Goal: Transaction & Acquisition: Purchase product/service

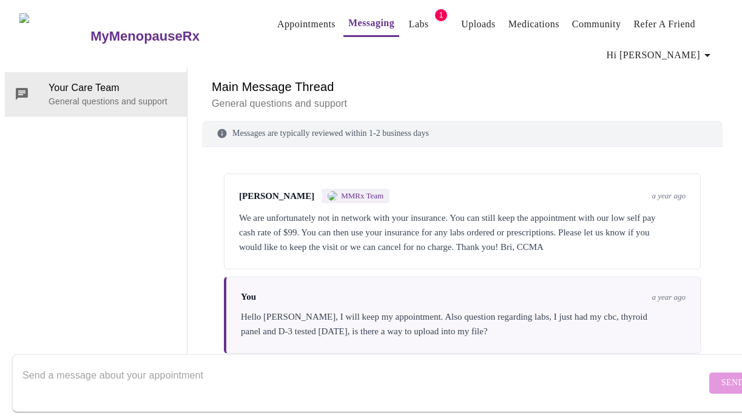
click at [409, 24] on link "Labs" at bounding box center [419, 24] width 20 height 17
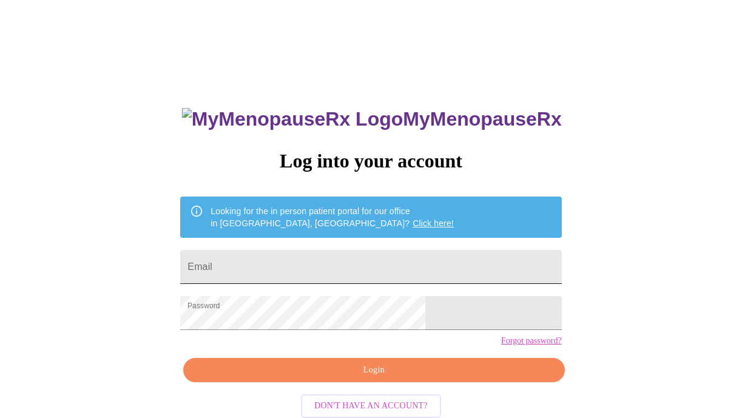
click at [264, 266] on input "Email" at bounding box center [370, 267] width 381 height 34
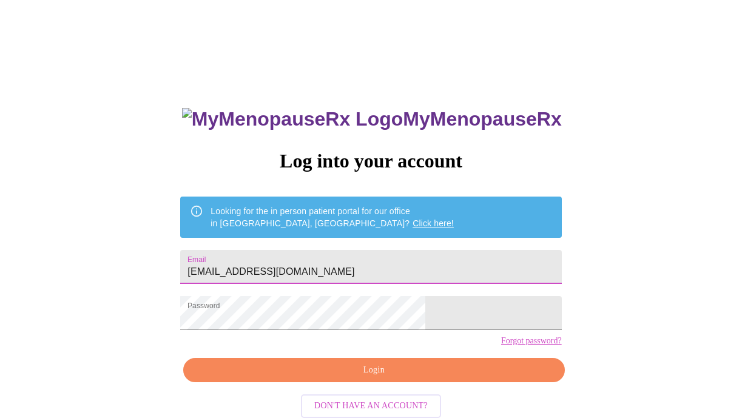
type input "[EMAIL_ADDRESS][DOMAIN_NAME]"
click at [274, 378] on span "Login" at bounding box center [373, 370] width 353 height 15
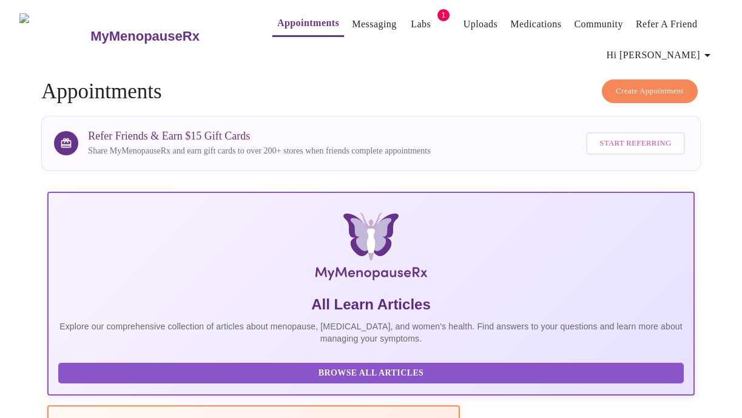
click at [411, 22] on link "Labs" at bounding box center [421, 24] width 20 height 17
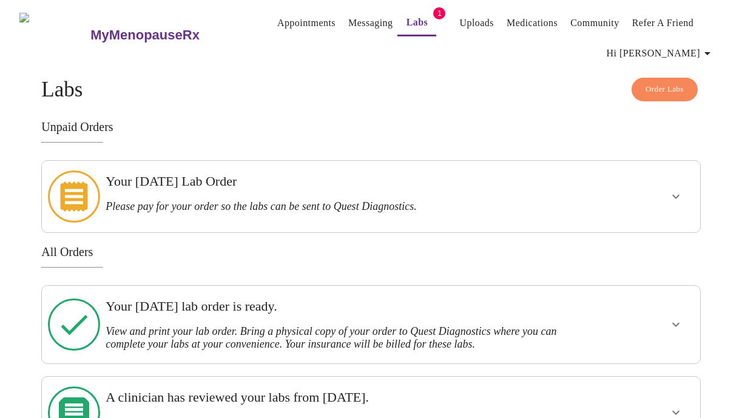
click at [689, 191] on button "show more" at bounding box center [675, 196] width 29 height 29
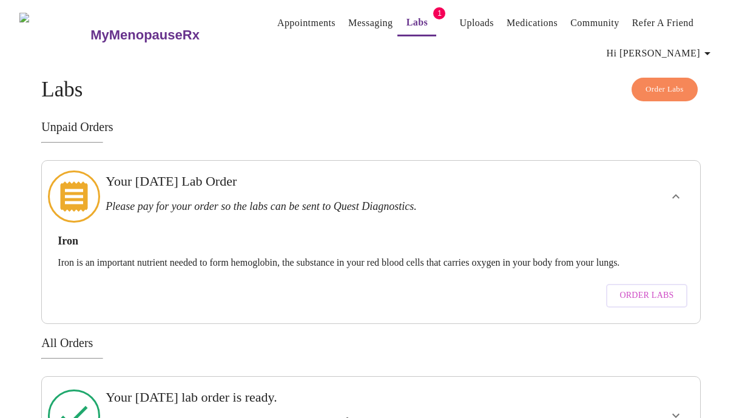
click at [664, 288] on span "Order Labs" at bounding box center [646, 295] width 54 height 15
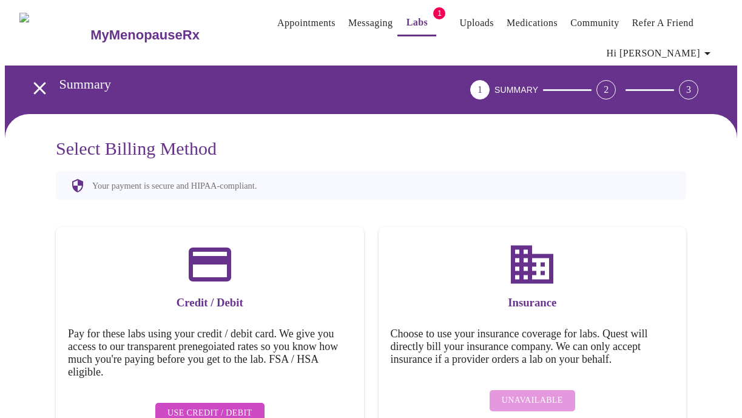
scroll to position [41, 0]
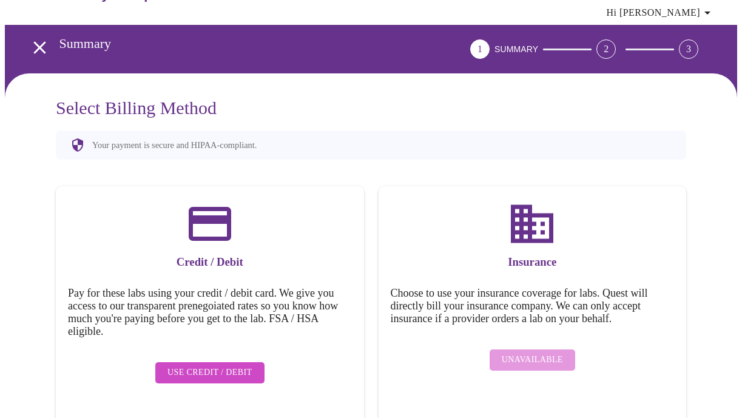
click at [511, 351] on div "Unavailable" at bounding box center [533, 359] width 284 height 33
click at [246, 365] on span "Use Credit / Debit" at bounding box center [209, 372] width 85 height 15
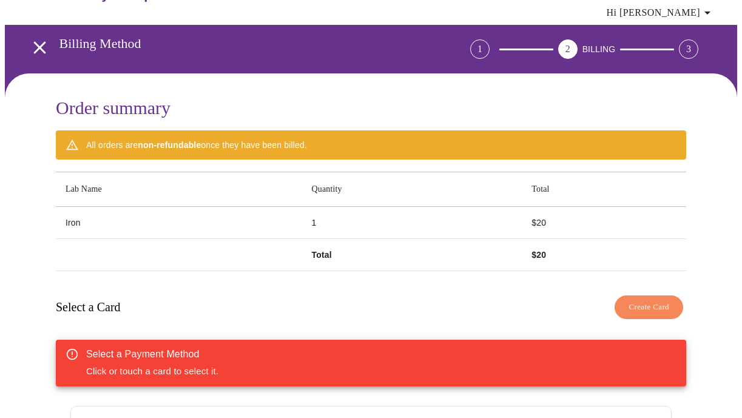
scroll to position [0, 0]
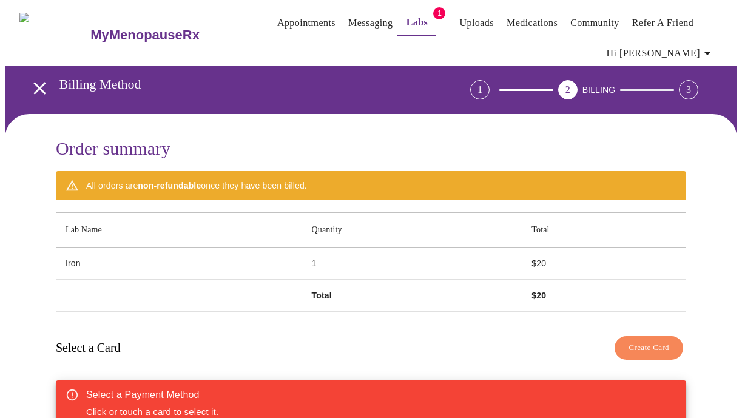
click at [348, 22] on link "Messaging" at bounding box center [370, 23] width 44 height 17
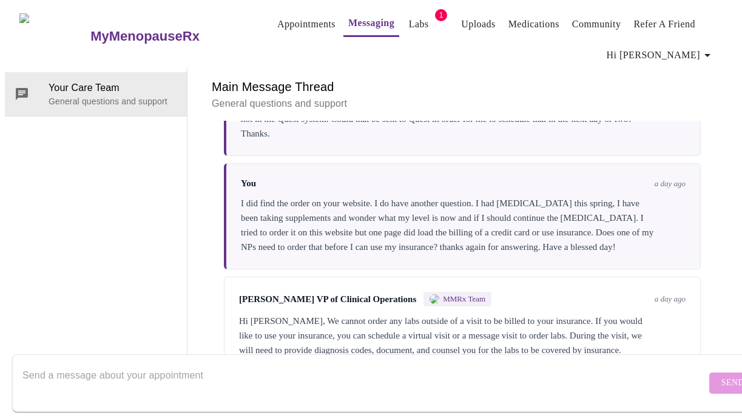
click at [711, 52] on icon "button" at bounding box center [707, 55] width 15 height 15
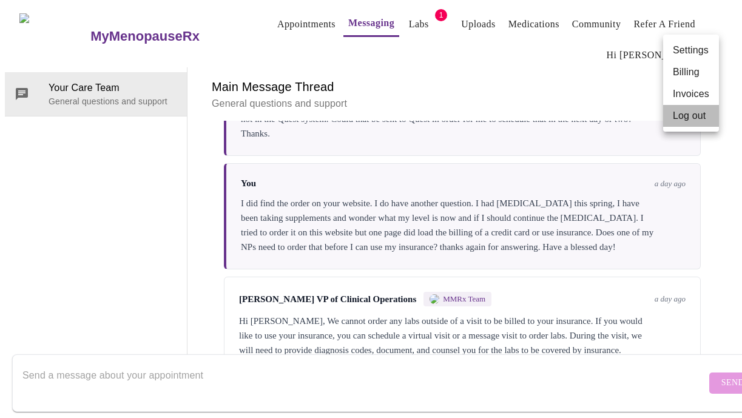
click at [693, 116] on li "Log out" at bounding box center [691, 116] width 56 height 22
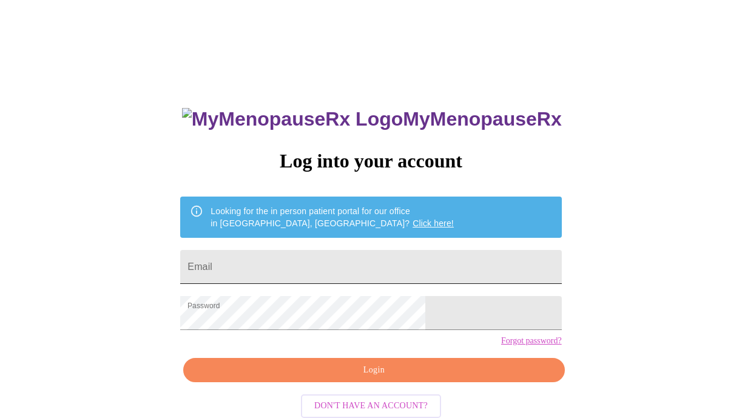
click at [341, 264] on input "Email" at bounding box center [370, 267] width 381 height 34
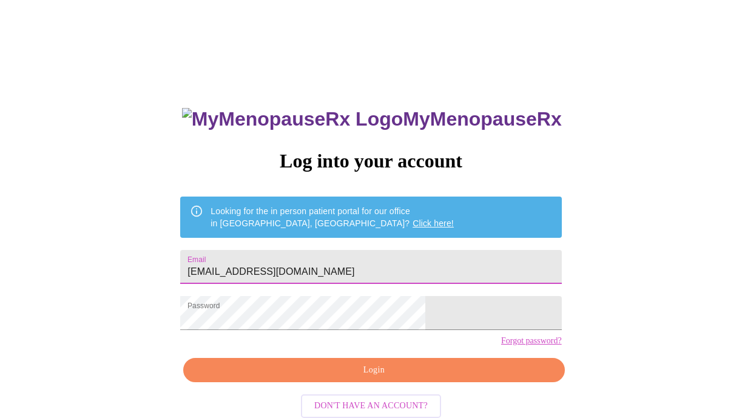
type input "wdamastone@gmail.com"
click at [344, 378] on span "Login" at bounding box center [373, 370] width 353 height 15
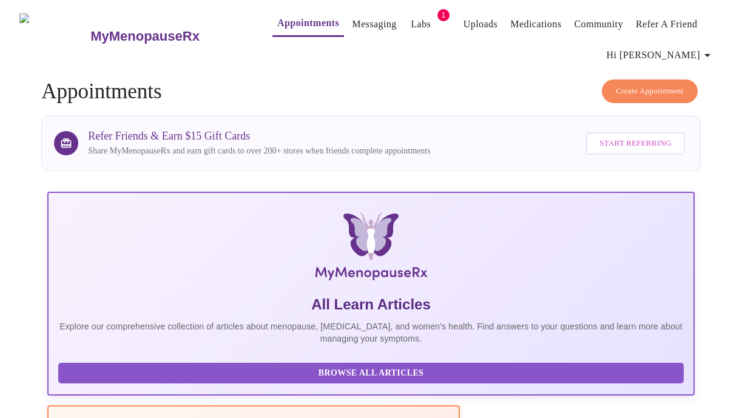
click at [189, 381] on span "Browse All Articles" at bounding box center [370, 373] width 600 height 15
